Goal: Task Accomplishment & Management: Use online tool/utility

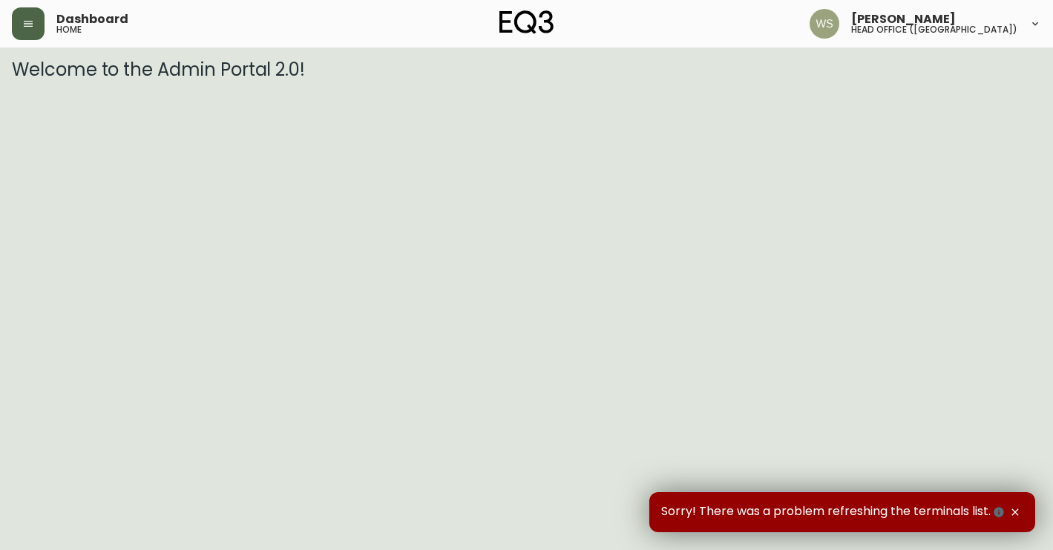
click at [23, 13] on button "button" at bounding box center [28, 23] width 33 height 33
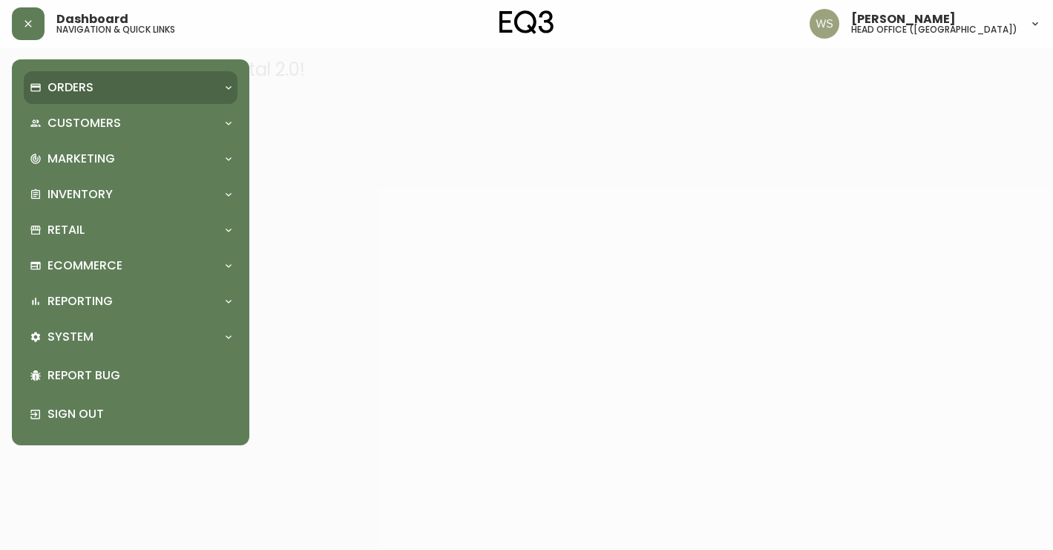
click at [84, 103] on div "Orders" at bounding box center [131, 87] width 214 height 33
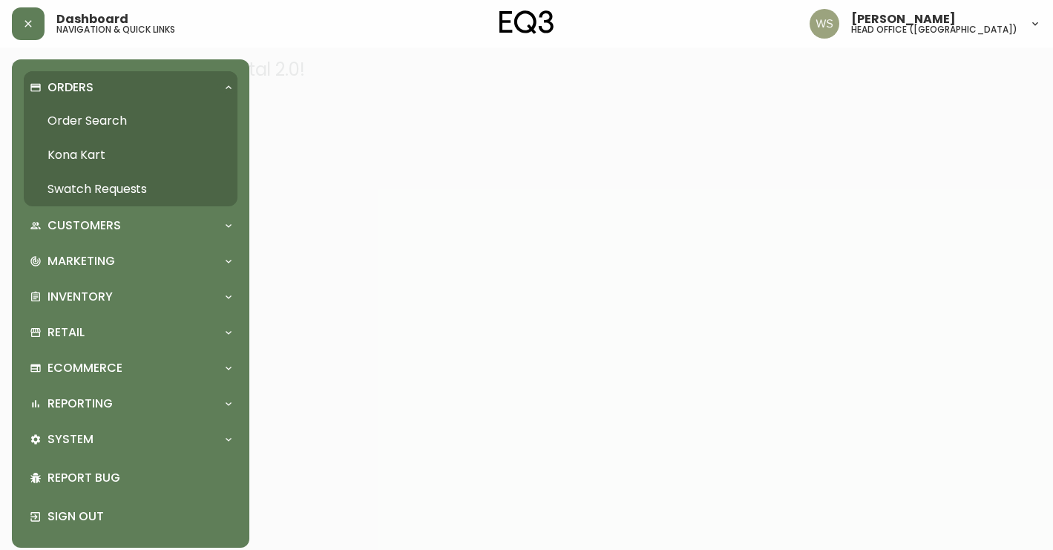
click at [80, 124] on link "Order Search" at bounding box center [131, 121] width 214 height 34
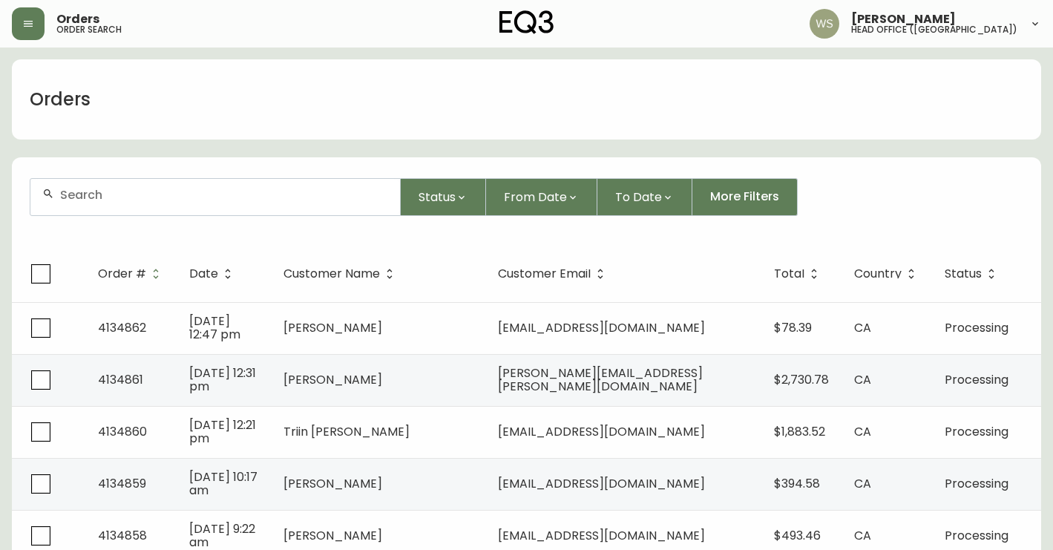
click at [152, 207] on div at bounding box center [214, 197] width 369 height 36
paste input "8515524"
type input "8515524"
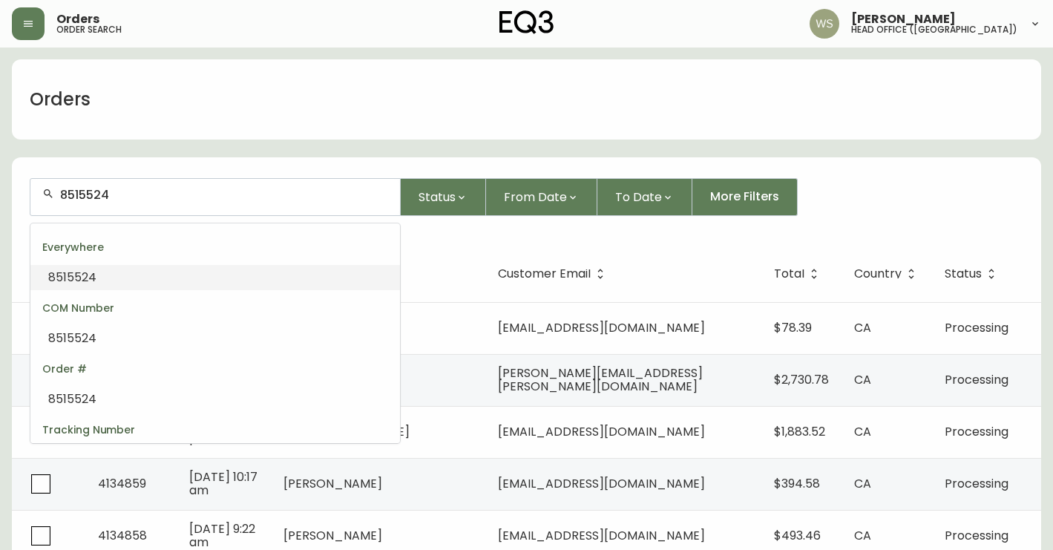
click at [85, 272] on span "8515524" at bounding box center [72, 277] width 48 height 17
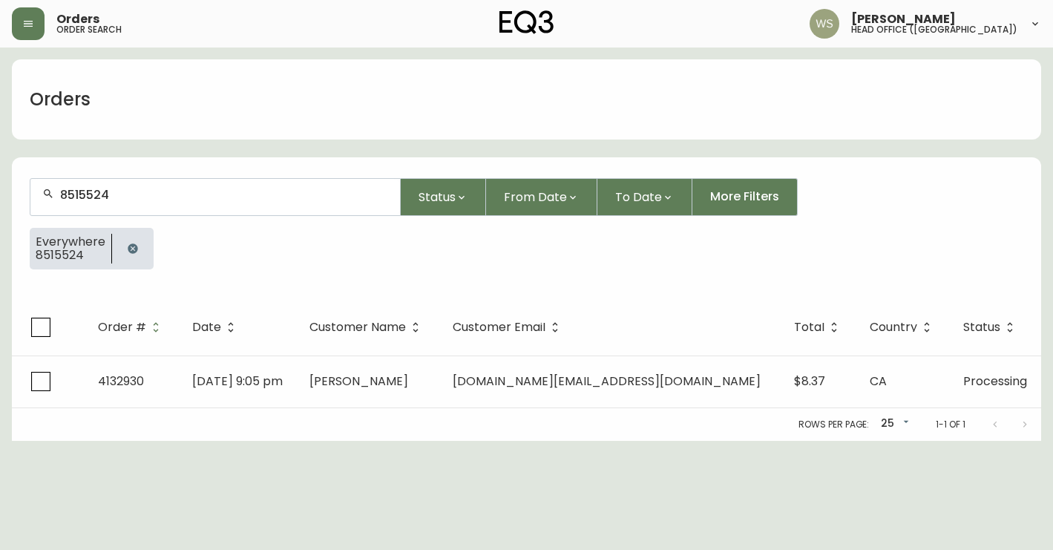
click at [134, 248] on icon "button" at bounding box center [133, 248] width 10 height 10
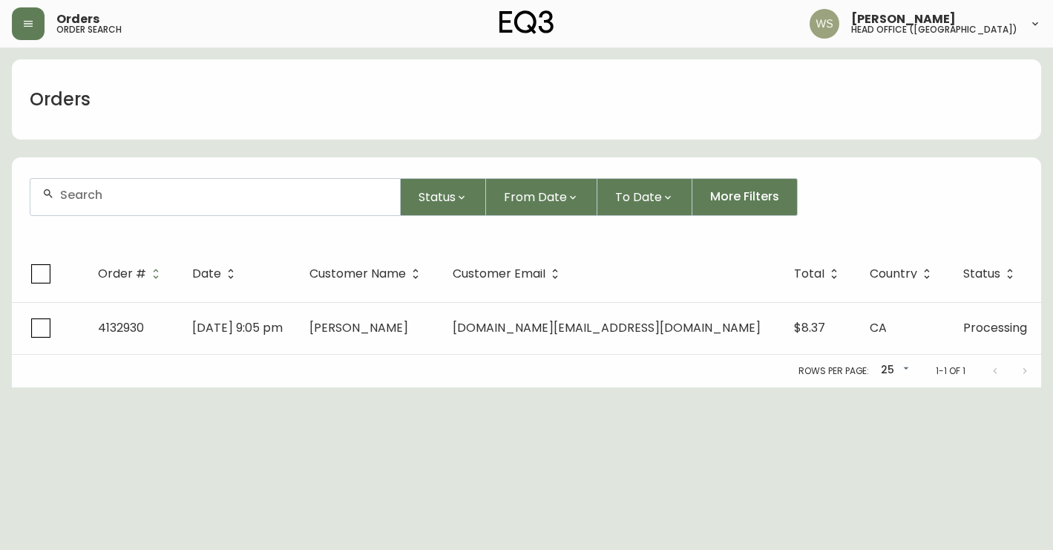
click at [133, 198] on input "text" at bounding box center [224, 195] width 328 height 14
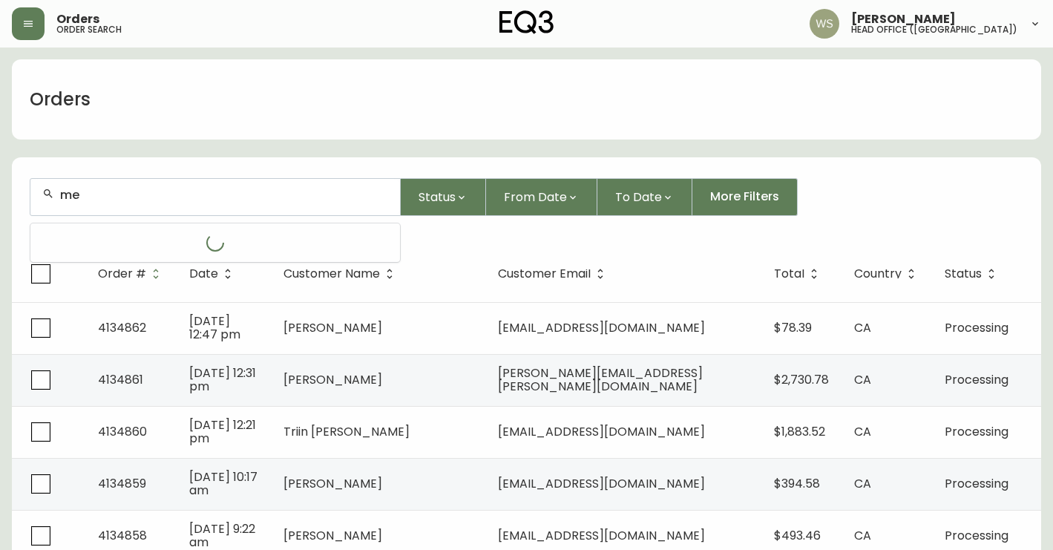
type input "m"
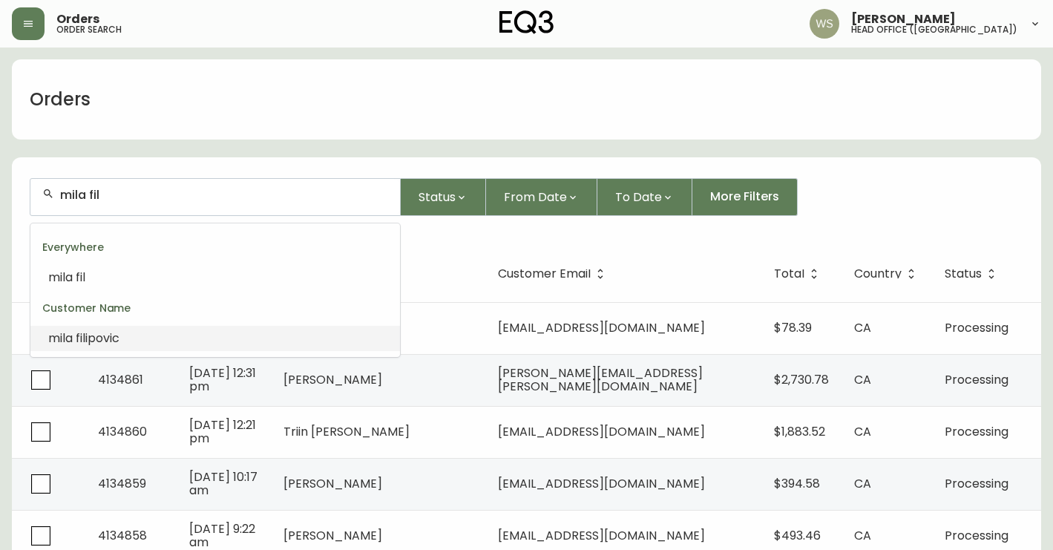
click at [98, 333] on span "ipovic" at bounding box center [102, 337] width 34 height 17
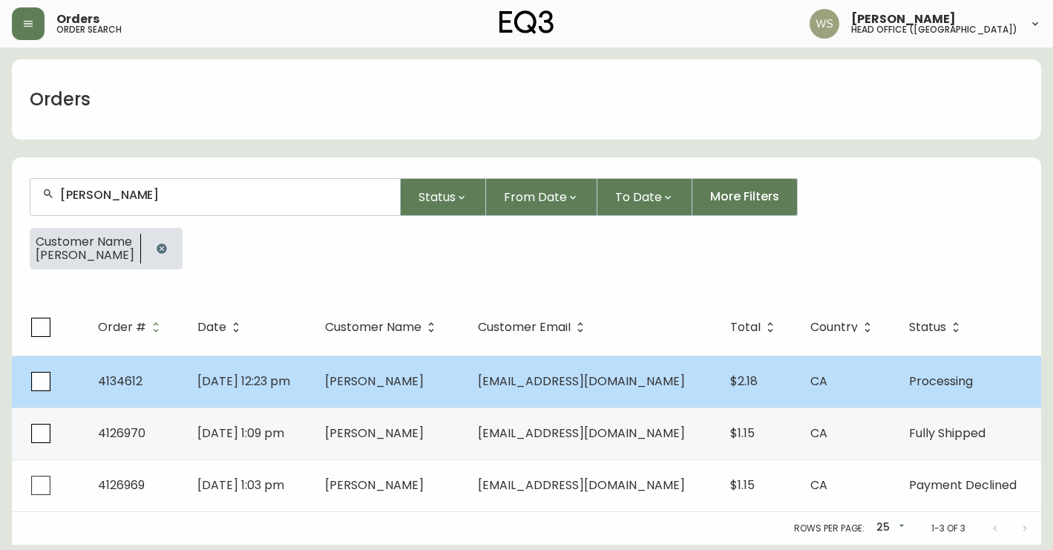
type input "mila filipovic"
click at [352, 369] on td "Mila Filipovic" at bounding box center [389, 381] width 153 height 52
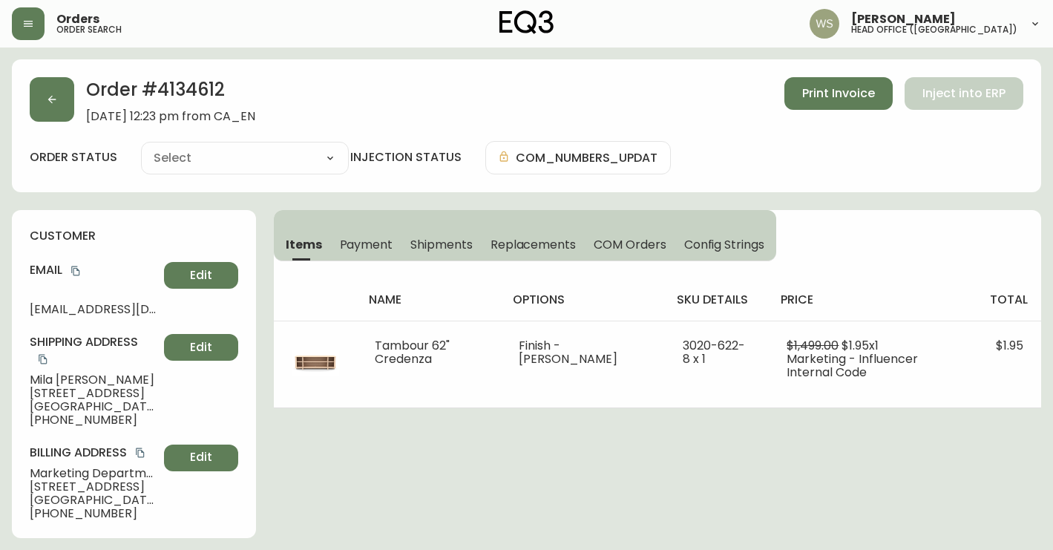
type input "Processing"
select select "PROCESSING"
click at [195, 83] on h2 "Order # 4134612" at bounding box center [170, 93] width 169 height 33
copy h2 "4134612"
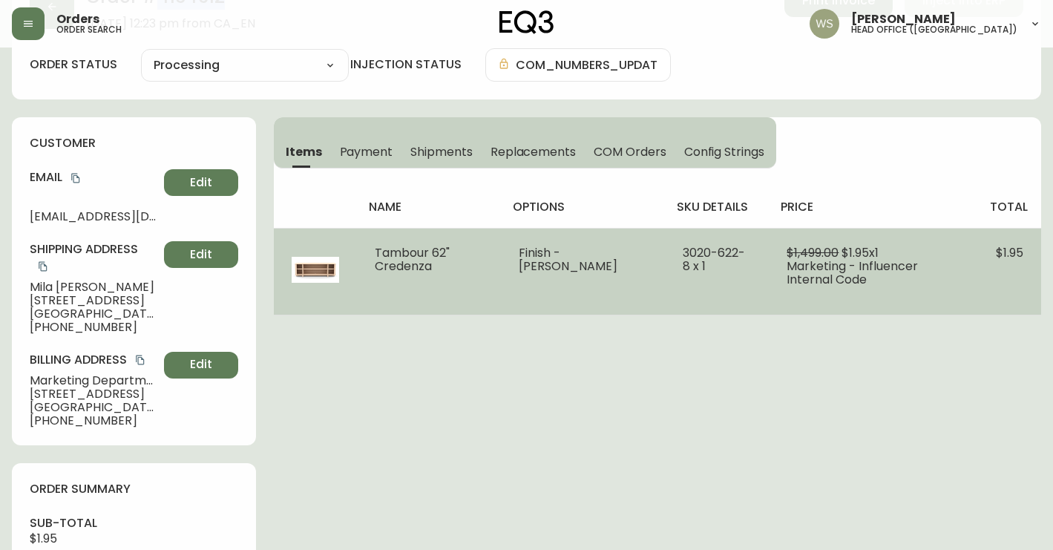
scroll to position [96, 0]
